Goal: Information Seeking & Learning: Check status

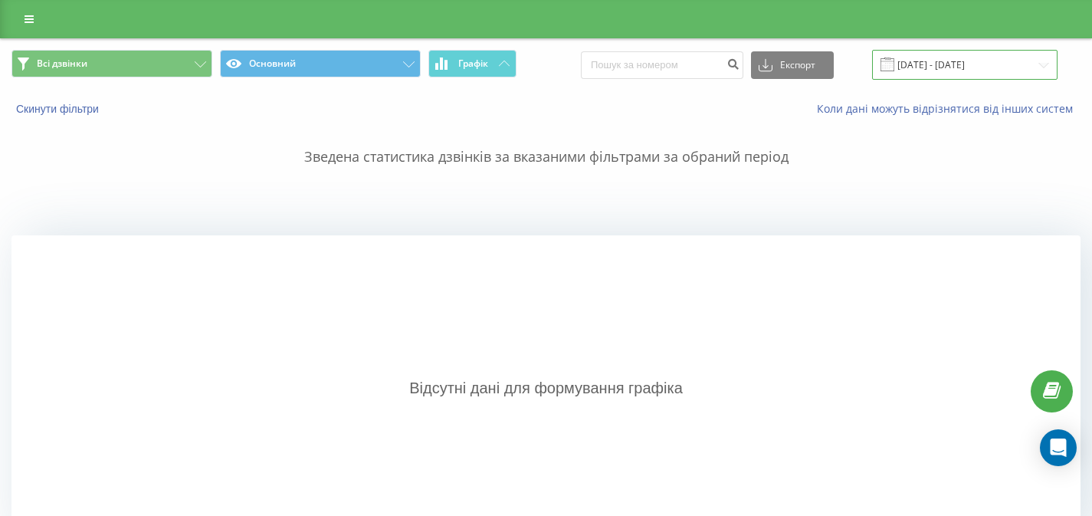
click at [925, 64] on input "[DATE] - [DATE]" at bounding box center [964, 65] width 185 height 30
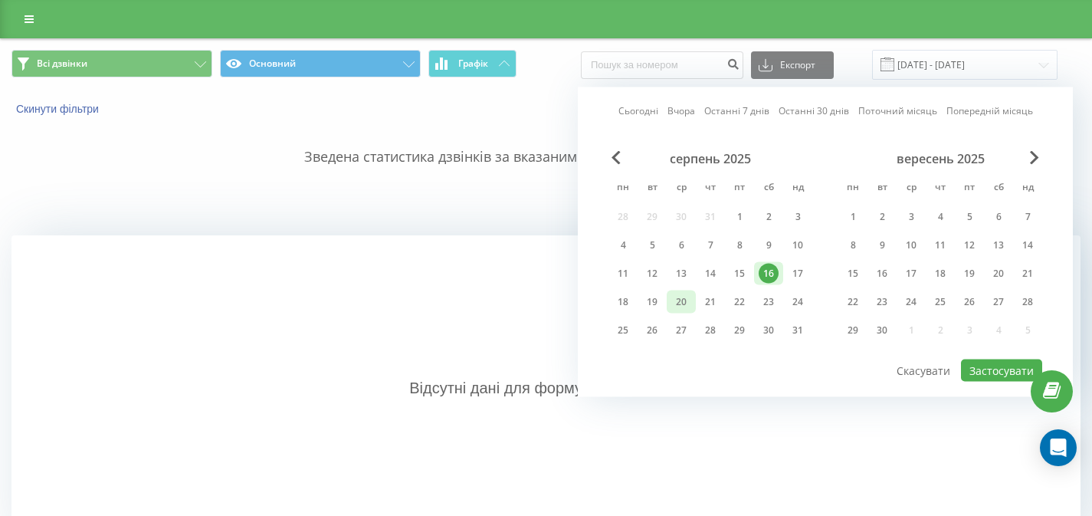
click at [678, 303] on div "20" at bounding box center [681, 302] width 20 height 20
click at [1007, 370] on button "Застосувати" at bounding box center [1001, 370] width 81 height 22
type input "20.08.2025 - 20.08.2025"
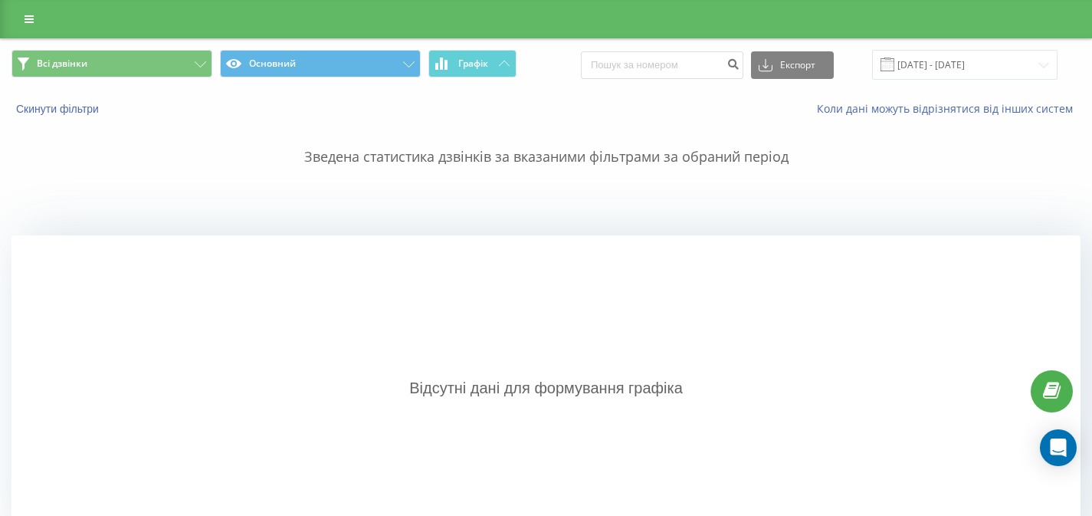
click at [29, 31] on div at bounding box center [546, 19] width 1092 height 38
click at [30, 27] on link at bounding box center [29, 18] width 28 height 21
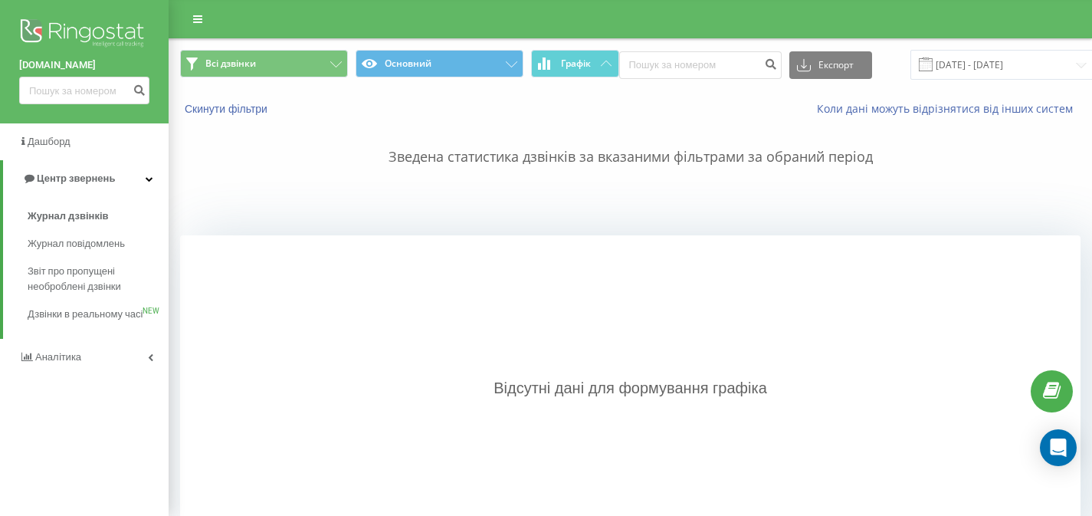
click at [32, 25] on img at bounding box center [84, 34] width 130 height 38
click at [48, 34] on img at bounding box center [84, 34] width 130 height 38
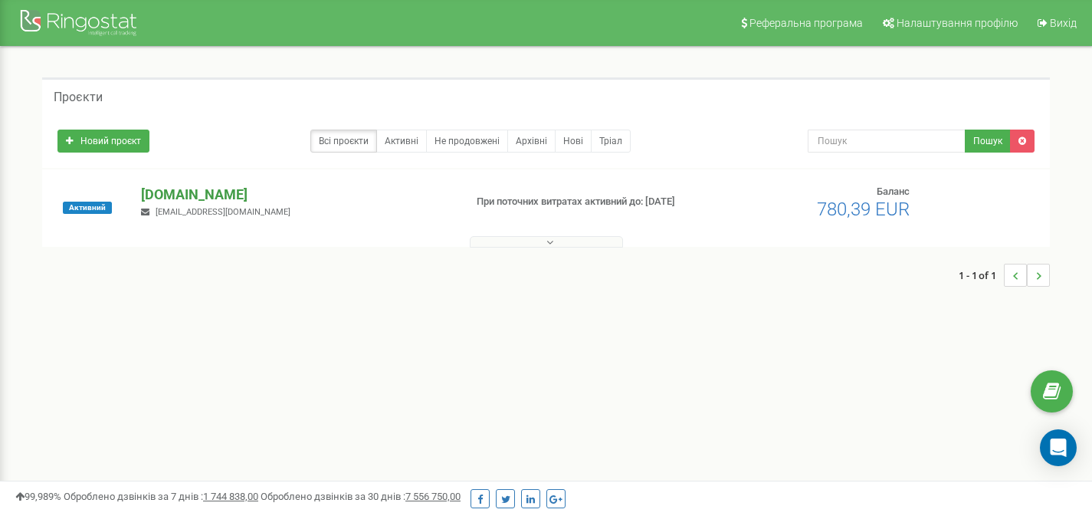
click at [173, 200] on p "[DOMAIN_NAME]" at bounding box center [296, 195] width 310 height 20
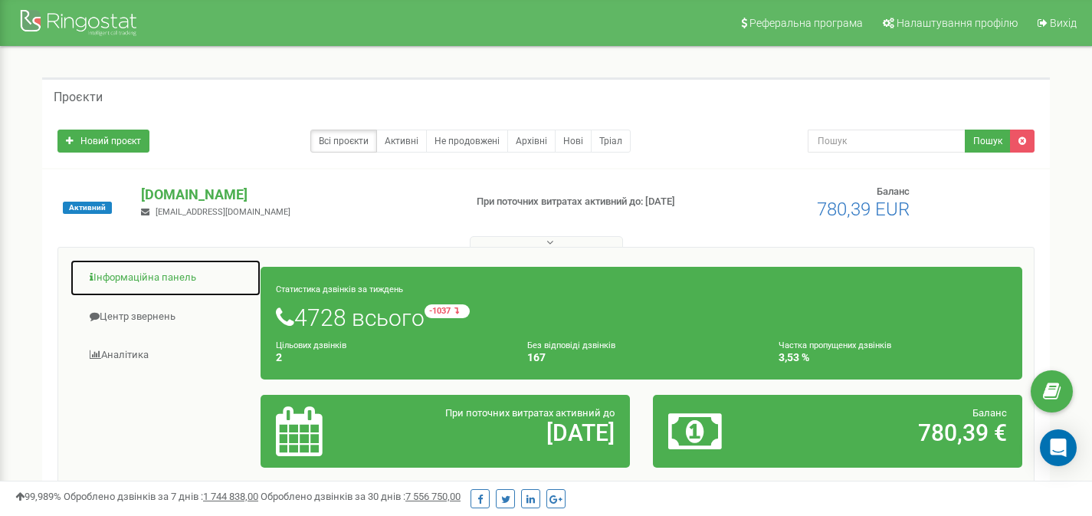
click at [184, 276] on link "Інформаційна панель" at bounding box center [166, 278] width 192 height 38
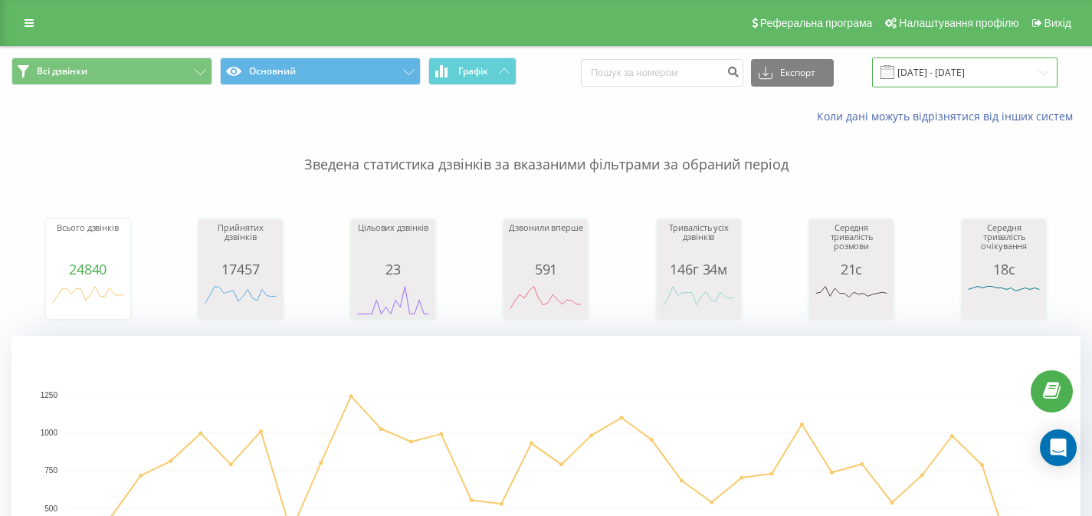
click at [950, 82] on input "20.07.2025 - 20.08.2025" at bounding box center [964, 72] width 185 height 30
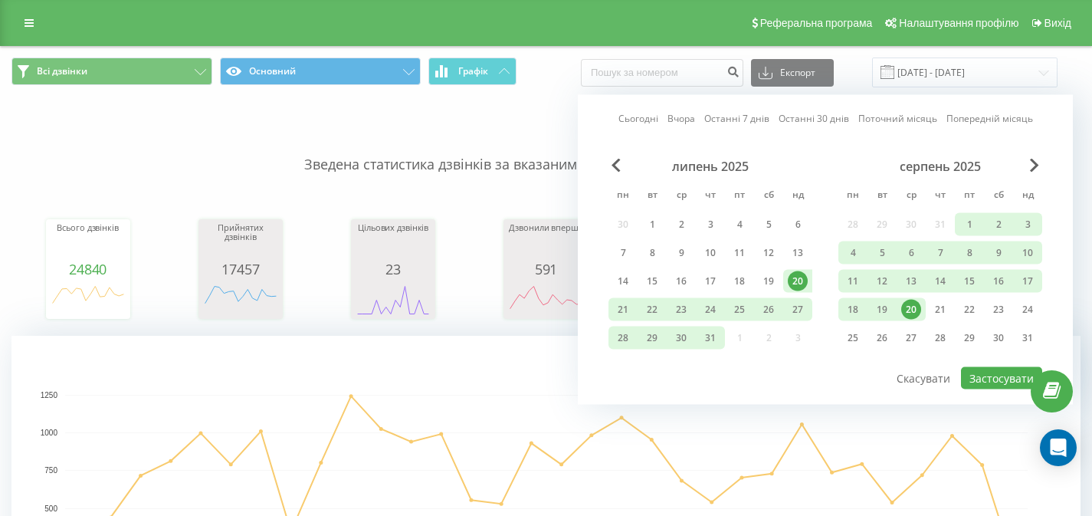
click at [912, 316] on div "20" at bounding box center [911, 310] width 20 height 20
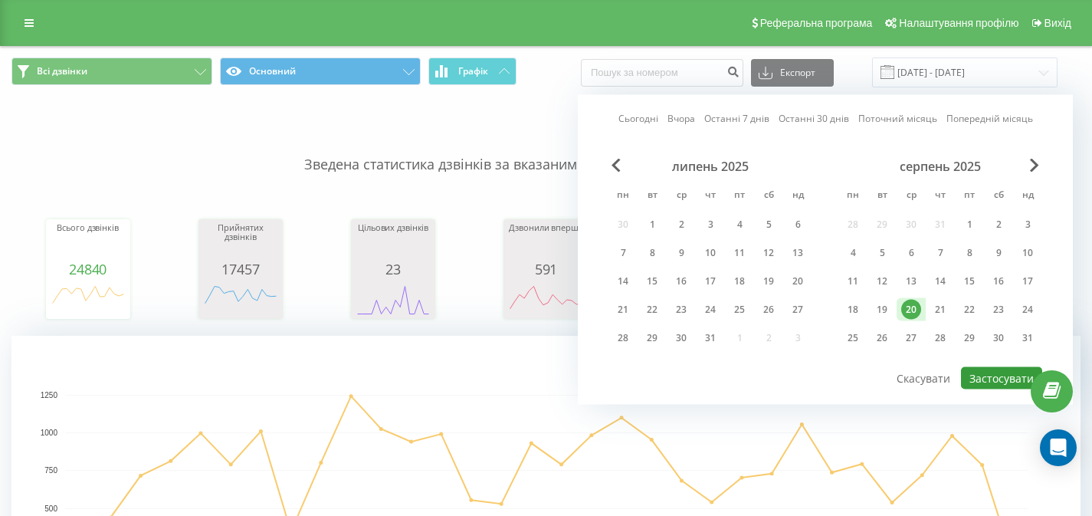
click at [988, 376] on button "Застосувати" at bounding box center [1001, 378] width 81 height 22
type input "20.08.2025 - 20.08.2025"
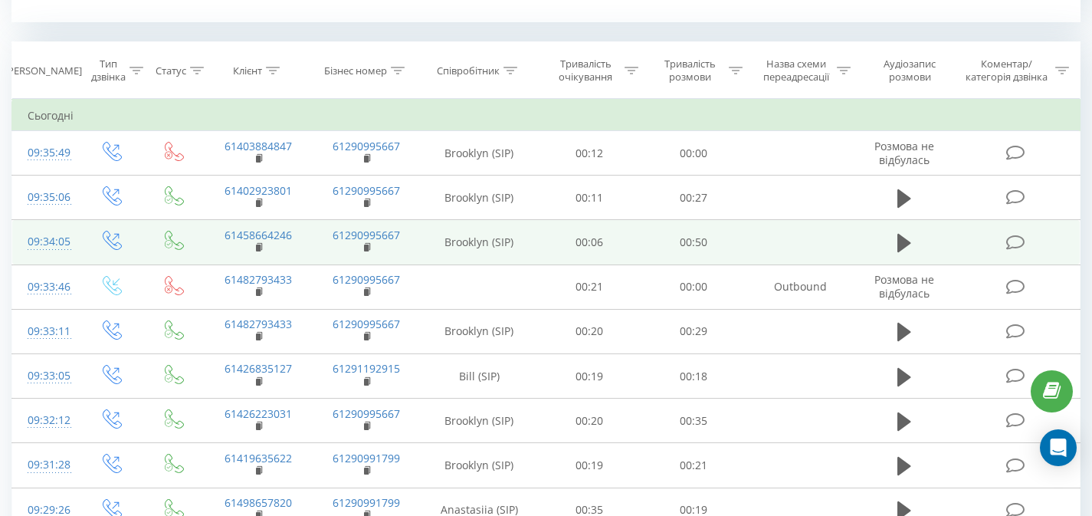
scroll to position [607, 0]
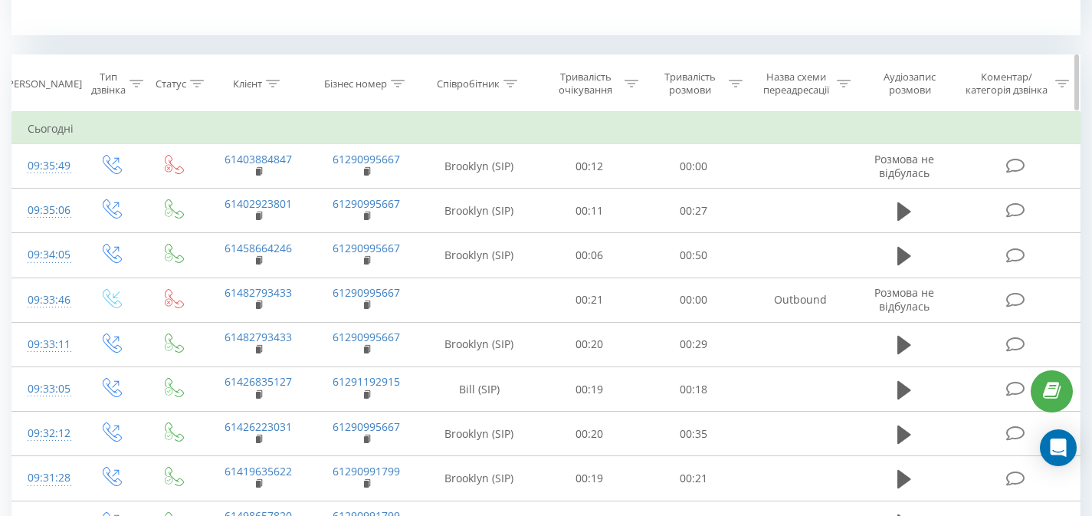
click at [517, 86] on icon at bounding box center [510, 84] width 14 height 8
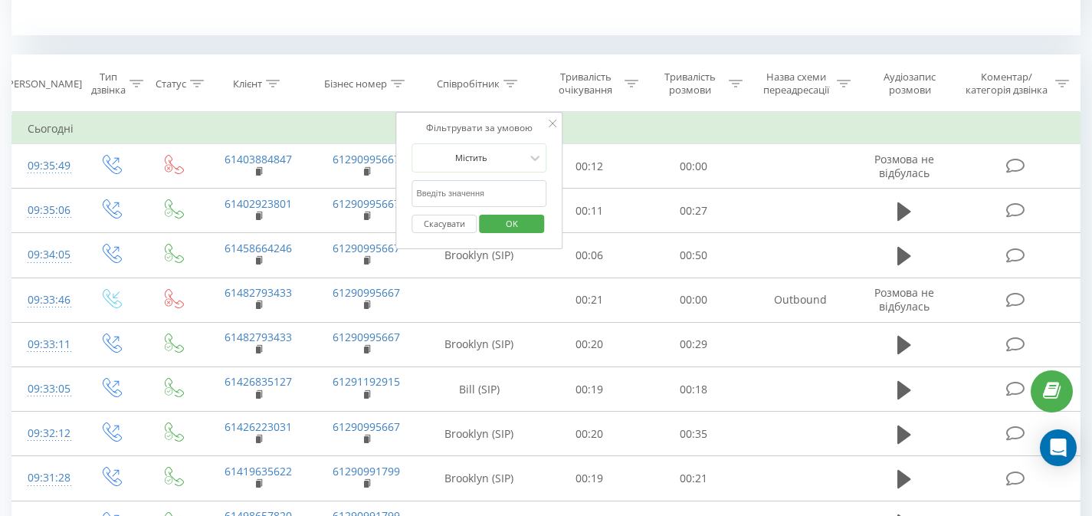
click at [484, 182] on input "text" at bounding box center [478, 193] width 135 height 27
type input "Bill"
click at [512, 221] on span "OK" at bounding box center [511, 223] width 43 height 24
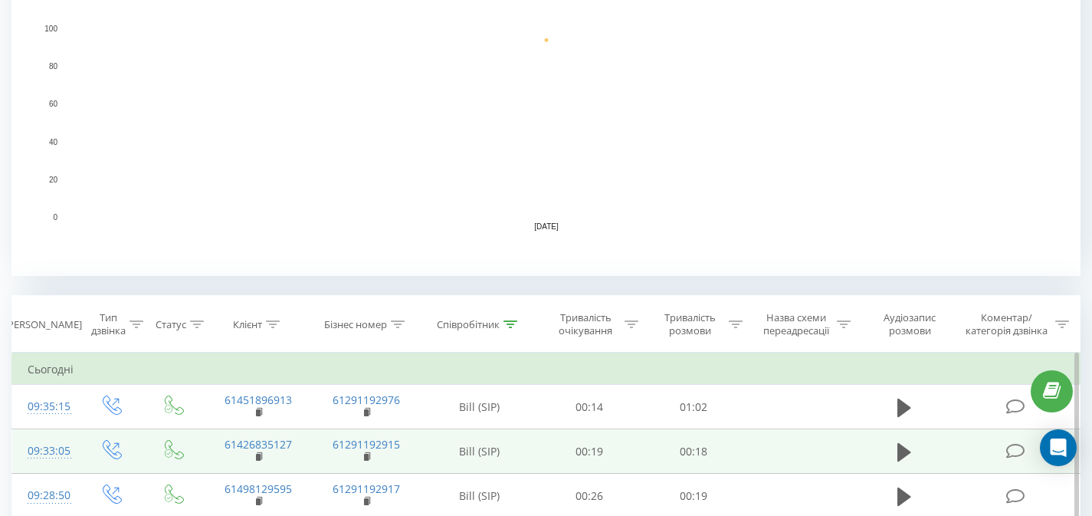
scroll to position [522, 0]
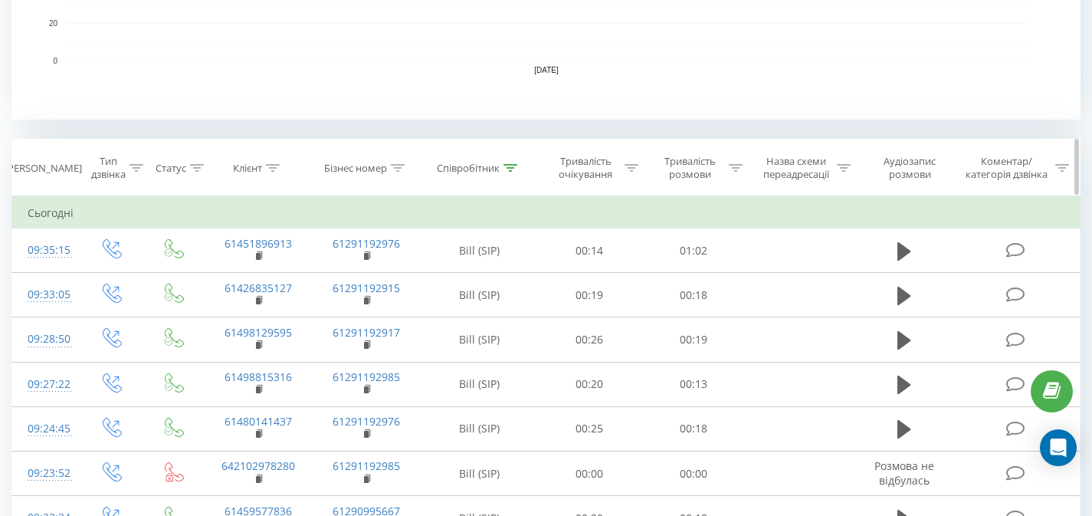
click at [499, 164] on div "Співробітник" at bounding box center [468, 168] width 63 height 13
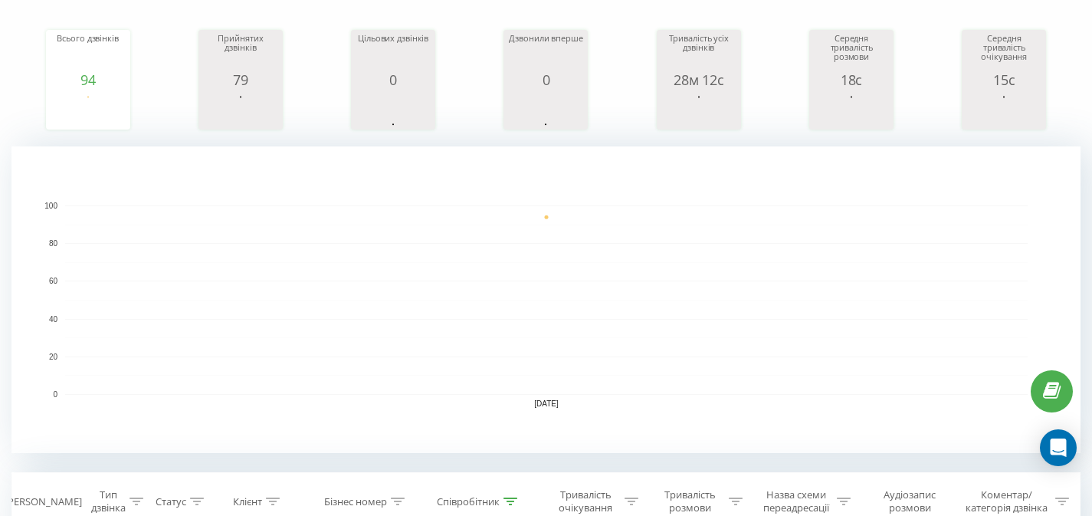
scroll to position [172, 0]
